Goal: Task Accomplishment & Management: Manage account settings

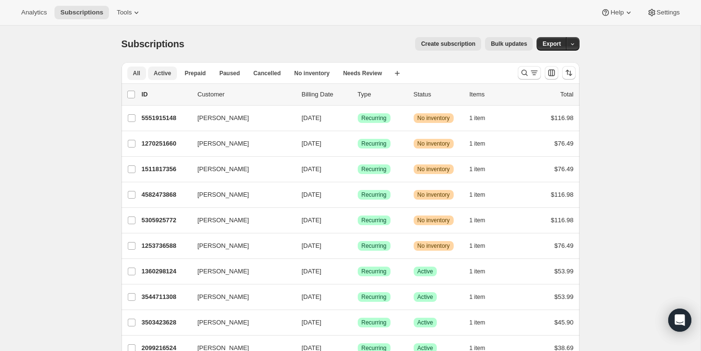
click at [159, 71] on span "Active" at bounding box center [162, 73] width 17 height 8
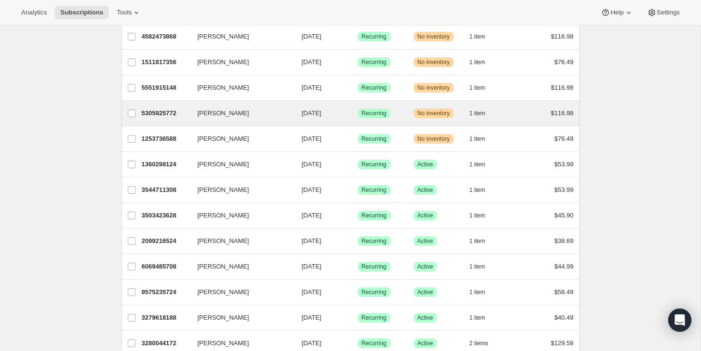
scroll to position [126, 0]
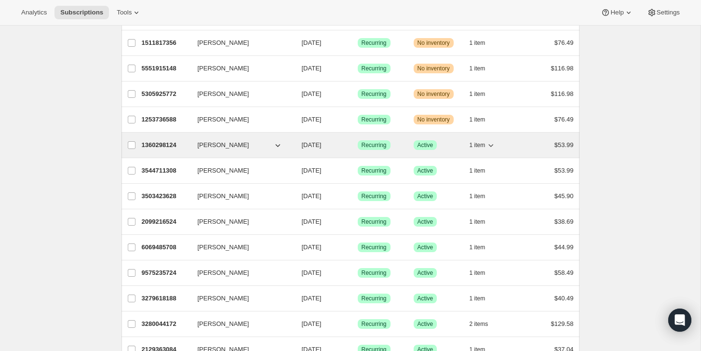
click at [157, 141] on p "1360298124" at bounding box center [166, 145] width 48 height 10
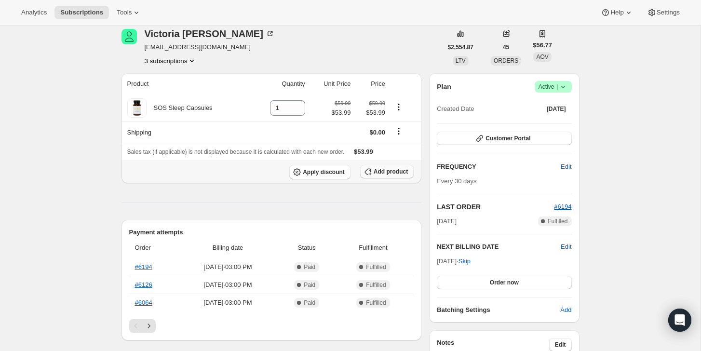
scroll to position [41, 0]
click at [507, 279] on span "Order now" at bounding box center [504, 282] width 29 height 8
click at [507, 279] on span "Click to confirm" at bounding box center [504, 282] width 44 height 8
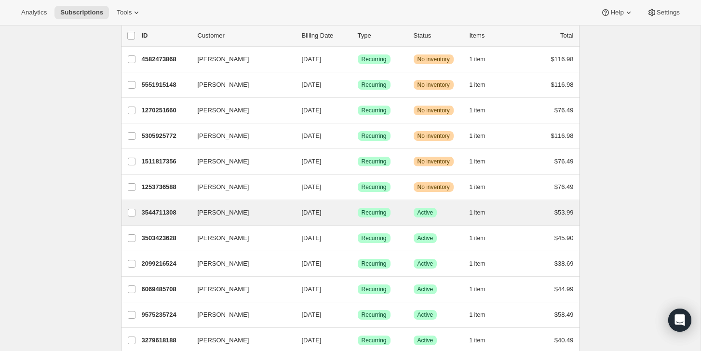
scroll to position [67, 0]
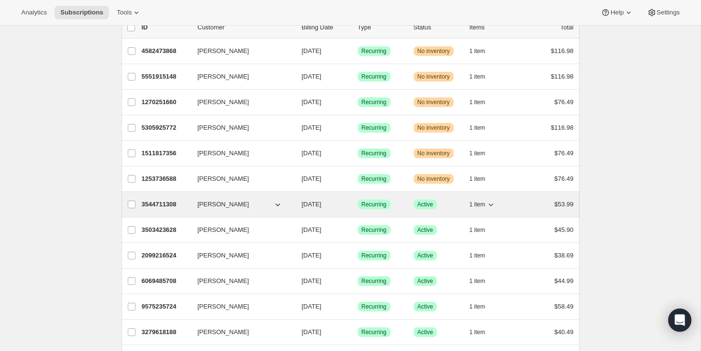
click at [158, 202] on p "3544711308" at bounding box center [166, 205] width 48 height 10
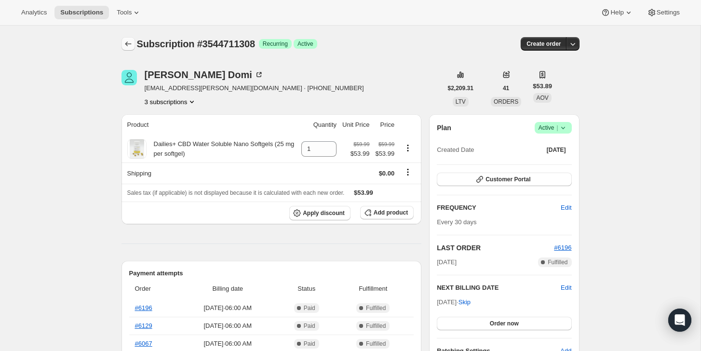
click at [126, 42] on icon "Subscriptions" at bounding box center [128, 44] width 10 height 10
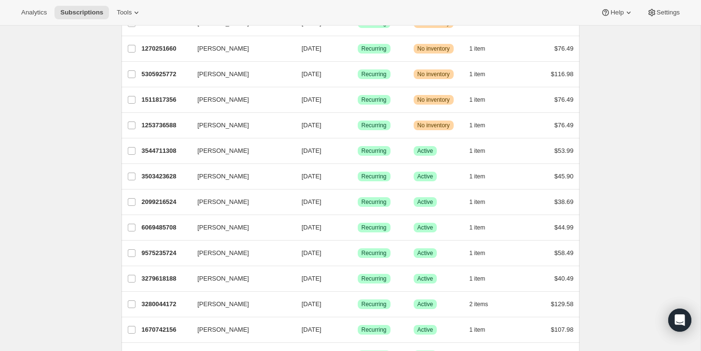
scroll to position [125, 0]
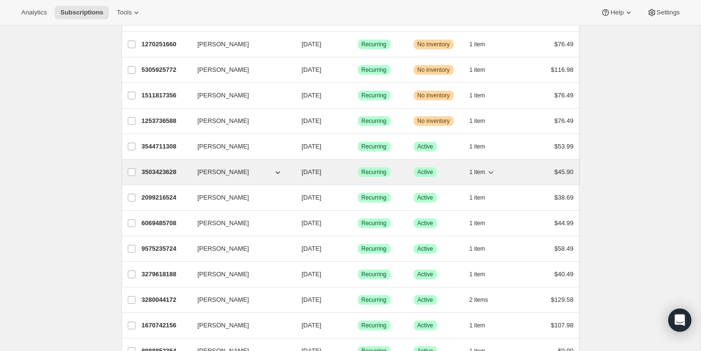
click at [144, 169] on p "3503423628" at bounding box center [166, 172] width 48 height 10
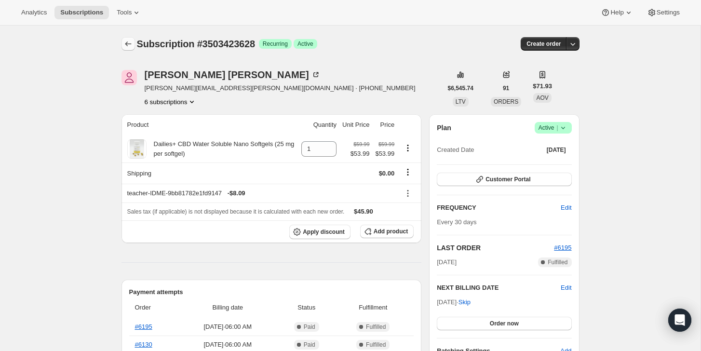
click at [126, 41] on icon "Subscriptions" at bounding box center [128, 44] width 10 height 10
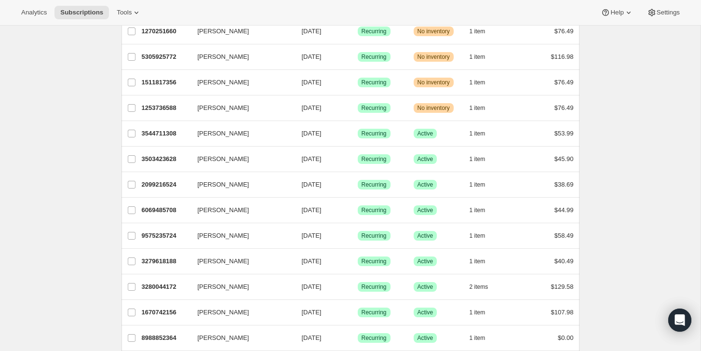
scroll to position [139, 0]
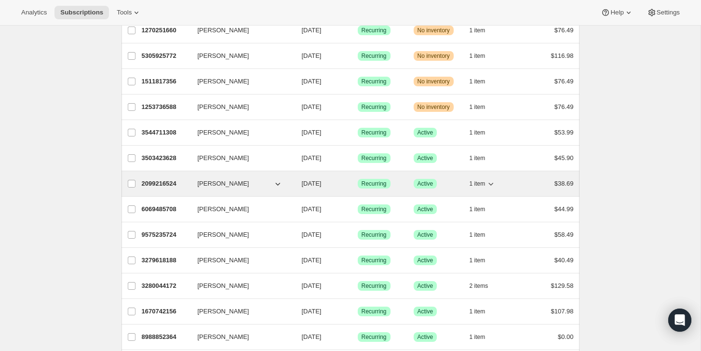
click at [160, 180] on p "2099216524" at bounding box center [166, 184] width 48 height 10
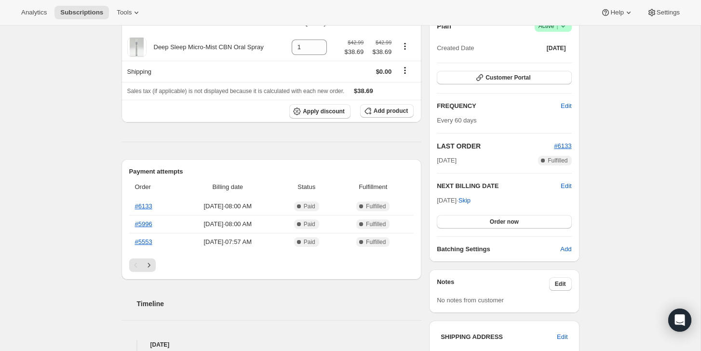
scroll to position [107, 0]
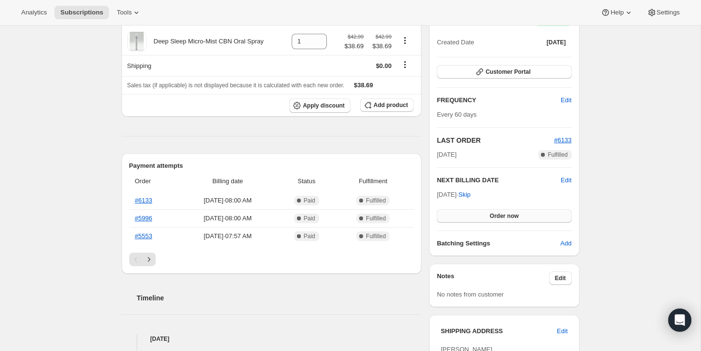
click at [500, 213] on span "Order now" at bounding box center [504, 216] width 29 height 8
click at [500, 213] on span "Click to confirm" at bounding box center [504, 216] width 44 height 8
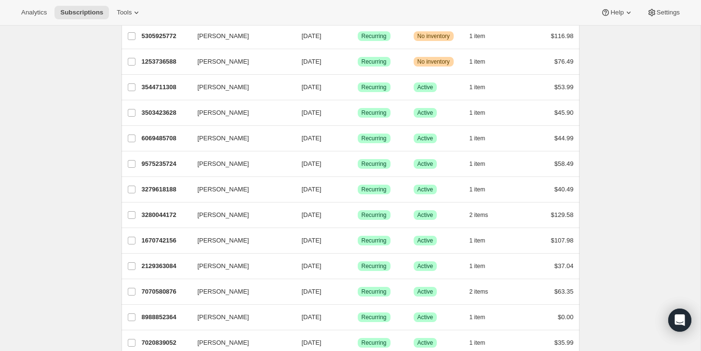
scroll to position [181, 0]
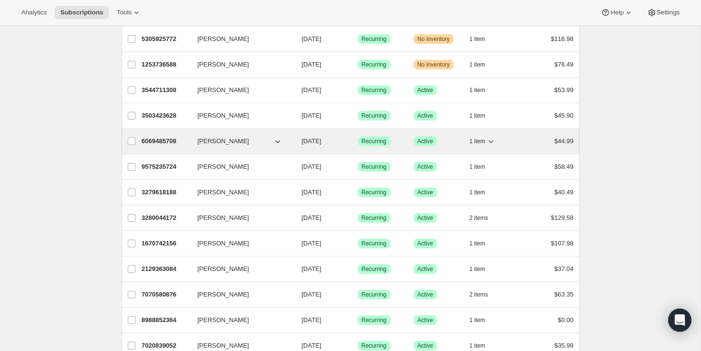
click at [157, 139] on p "6069485708" at bounding box center [166, 141] width 48 height 10
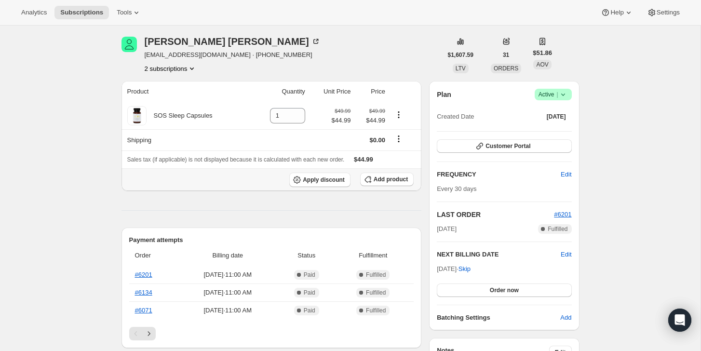
scroll to position [35, 0]
